Goal: Entertainment & Leisure: Browse casually

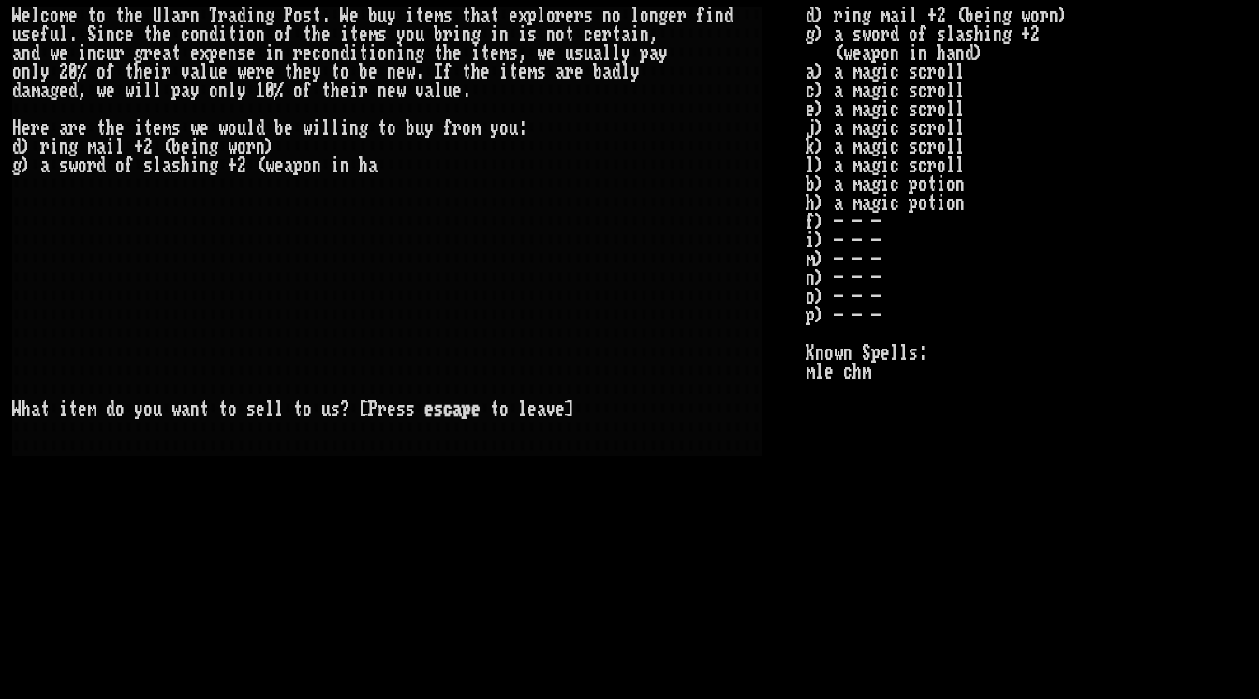
click at [1147, 398] on stats "d) ring mail +2 (being worn) g) a sword of slashing +2 (weapon in hand) a) a ma…" at bounding box center [1026, 335] width 440 height 657
